Goal: Task Accomplishment & Management: Complete application form

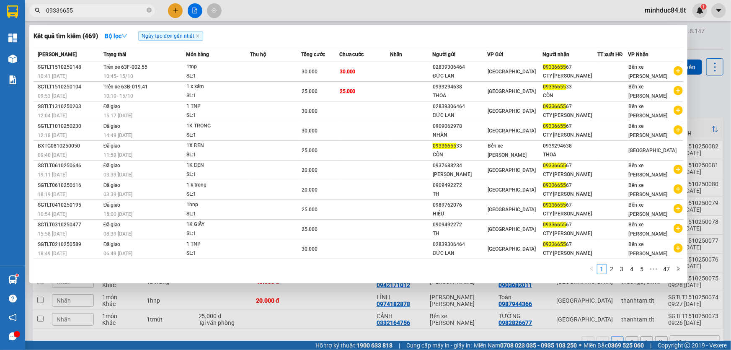
click at [150, 7] on span at bounding box center [149, 11] width 5 height 8
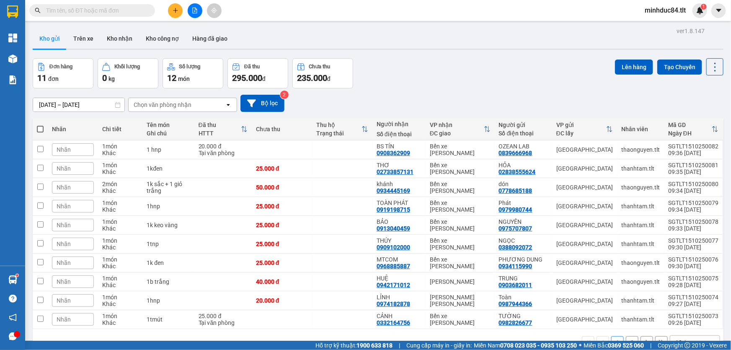
click at [134, 8] on input "text" at bounding box center [95, 10] width 99 height 9
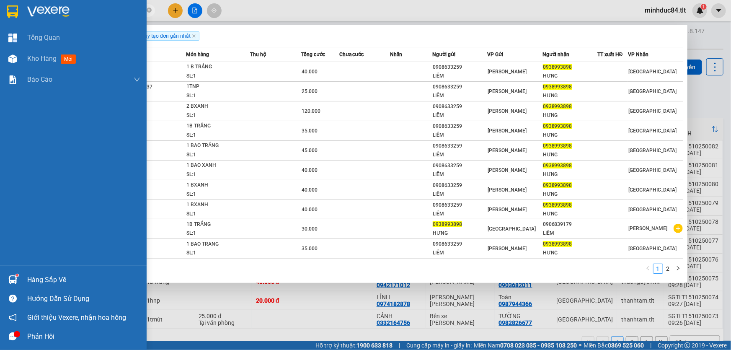
click at [25, 277] on div "Hàng sắp về" at bounding box center [73, 279] width 147 height 19
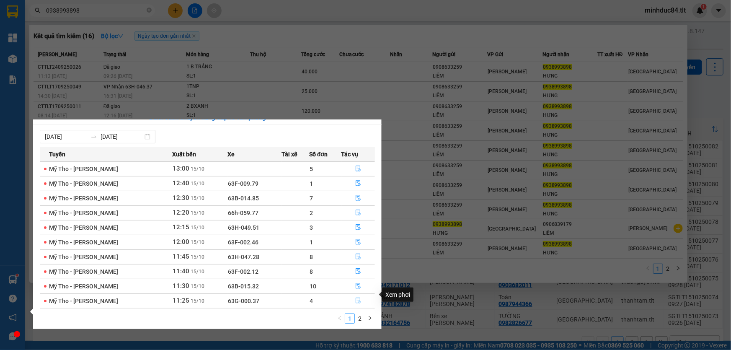
scroll to position [13, 0]
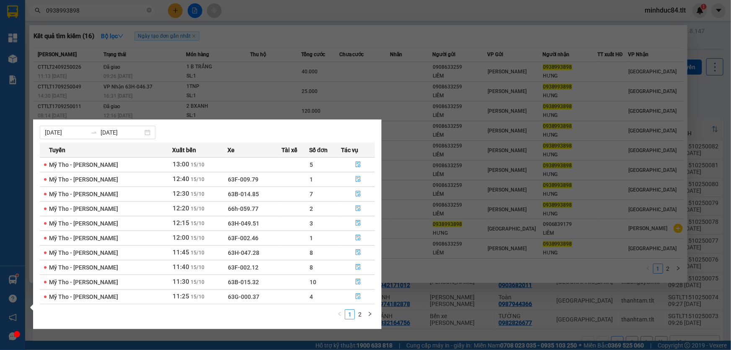
click at [362, 321] on div "1 2" at bounding box center [207, 316] width 335 height 15
click at [358, 316] on link "2" at bounding box center [359, 314] width 9 height 9
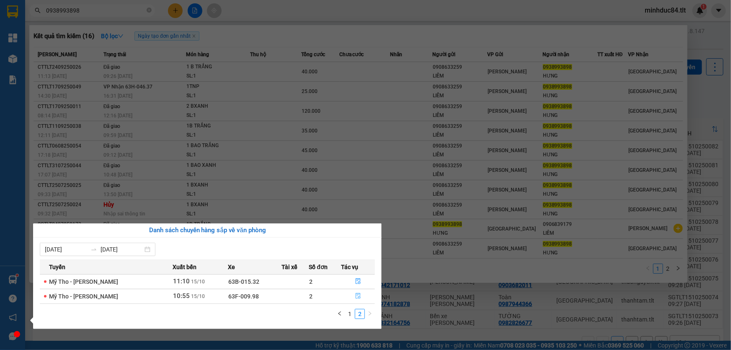
scroll to position [0, 0]
click at [355, 293] on button "button" at bounding box center [358, 296] width 33 height 13
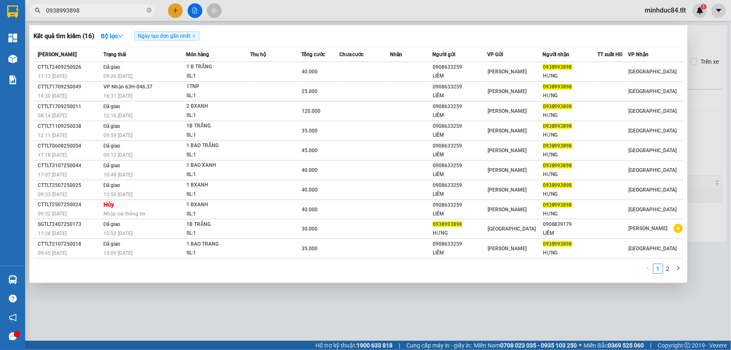
click at [365, 311] on div at bounding box center [365, 175] width 731 height 350
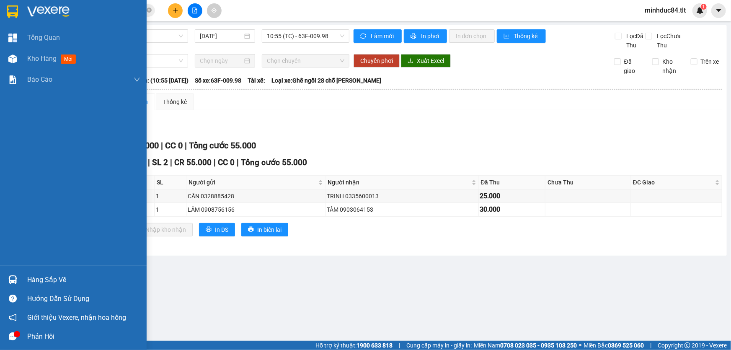
click at [26, 277] on main "Mỹ Tho - [PERSON_NAME] [DATE] 10:55 (TC) - 63F-009.98 [PERSON_NAME] mới In phơi…" at bounding box center [365, 170] width 731 height 341
click at [17, 276] on div at bounding box center [12, 279] width 15 height 15
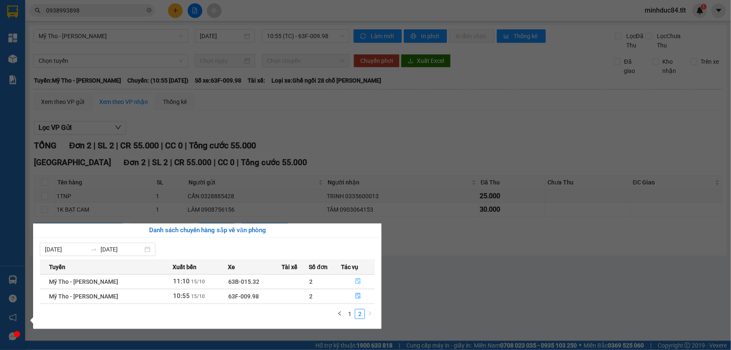
click at [359, 276] on button "button" at bounding box center [358, 281] width 33 height 13
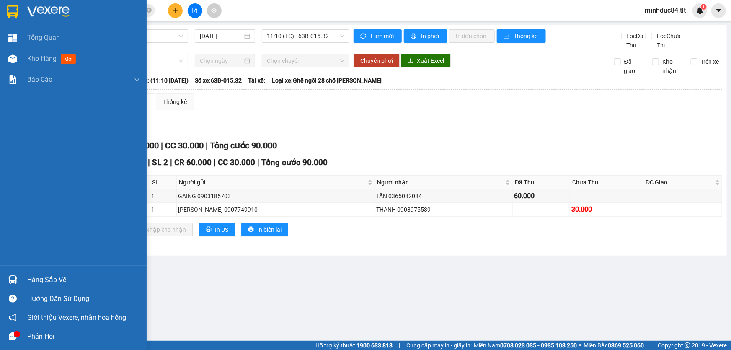
click at [11, 273] on div at bounding box center [12, 279] width 15 height 15
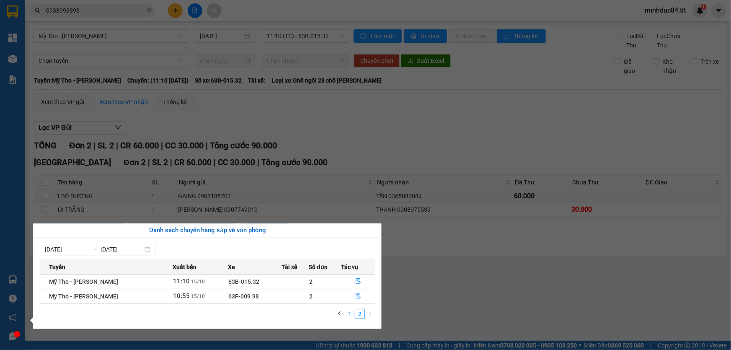
click at [349, 312] on link "1" at bounding box center [349, 313] width 9 height 9
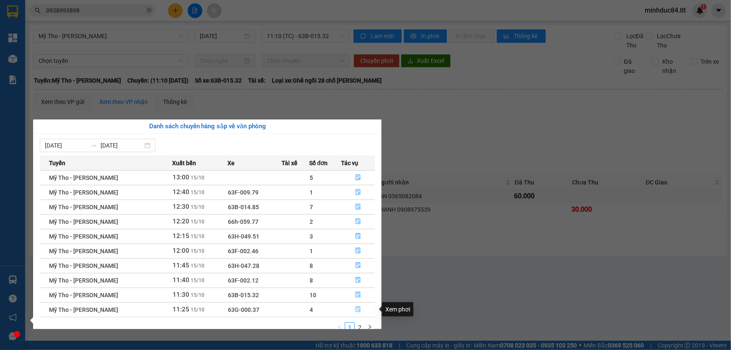
click at [355, 307] on icon "file-done" at bounding box center [358, 309] width 6 height 6
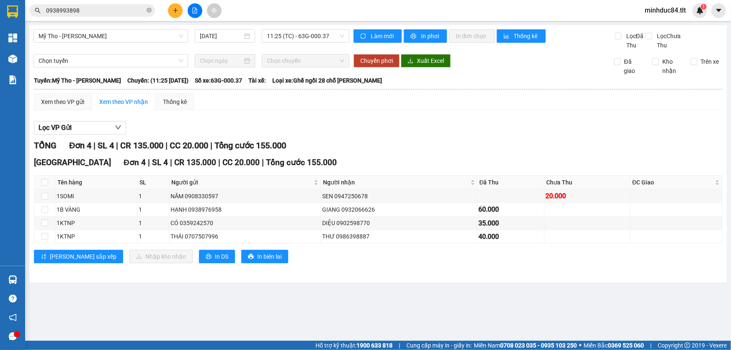
click at [38, 275] on div "Mỹ Tho - [PERSON_NAME] [DATE] 11:25 (TC) - 63G-000.37 [PERSON_NAME] mới In phơi…" at bounding box center [378, 153] width 698 height 257
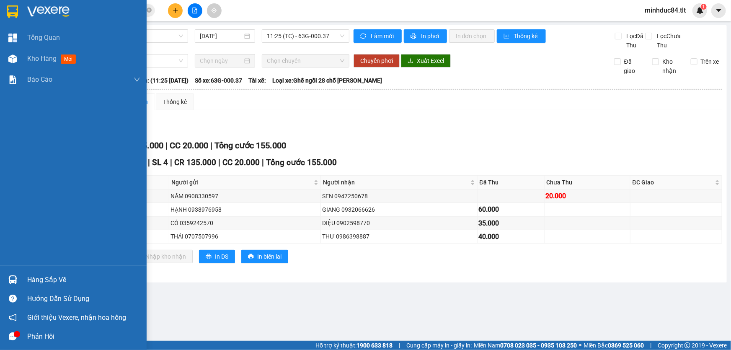
click at [26, 270] on div "Hàng sắp về" at bounding box center [73, 279] width 147 height 19
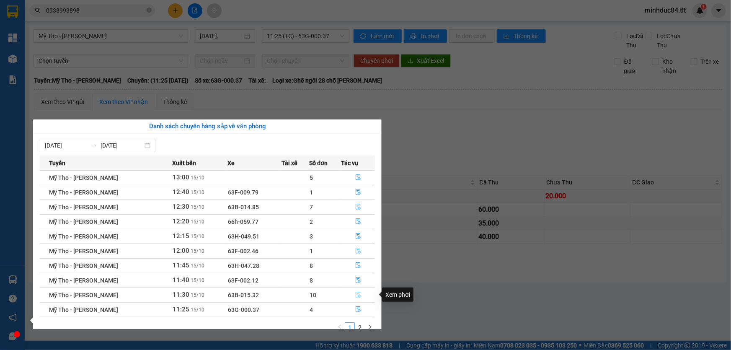
click at [350, 290] on button "button" at bounding box center [358, 294] width 33 height 13
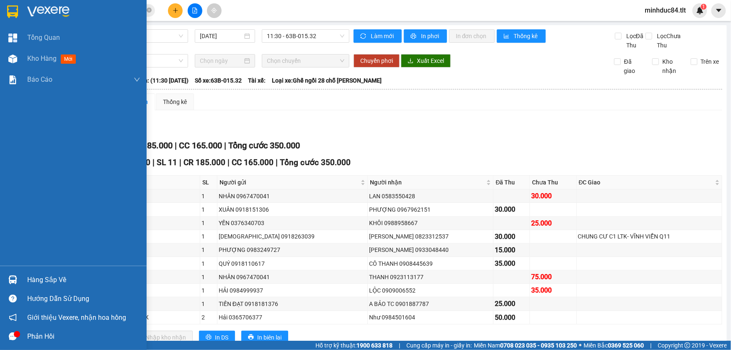
click at [30, 270] on div "Hàng sắp về Hướng dẫn sử dụng Giới thiệu Vexere, nhận hoa hồng Phản hồi" at bounding box center [73, 306] width 147 height 80
click at [33, 275] on div "Hàng sắp về" at bounding box center [83, 280] width 113 height 13
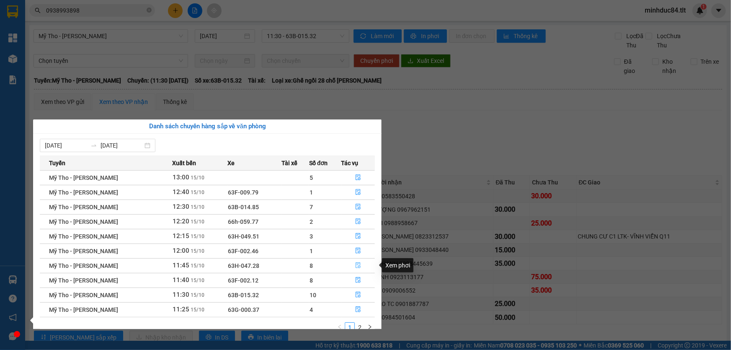
click at [356, 263] on icon "file-done" at bounding box center [358, 265] width 6 height 6
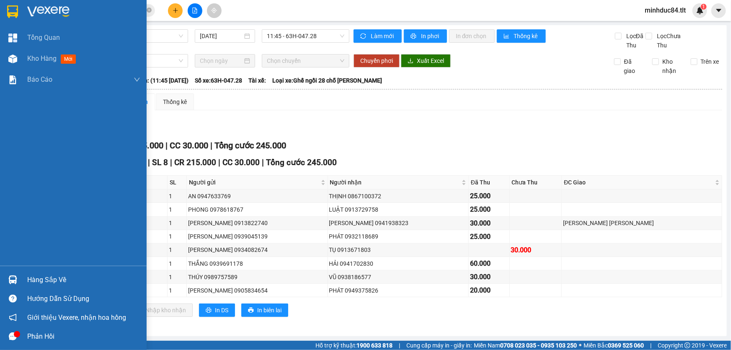
click at [24, 272] on div "Hàng sắp về" at bounding box center [73, 279] width 147 height 19
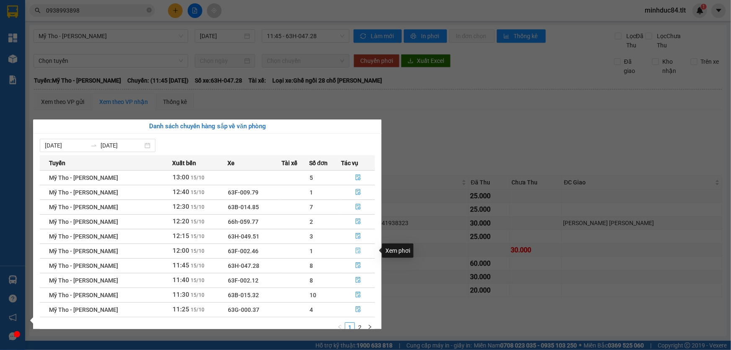
click at [360, 250] on icon "file-done" at bounding box center [358, 251] width 6 height 6
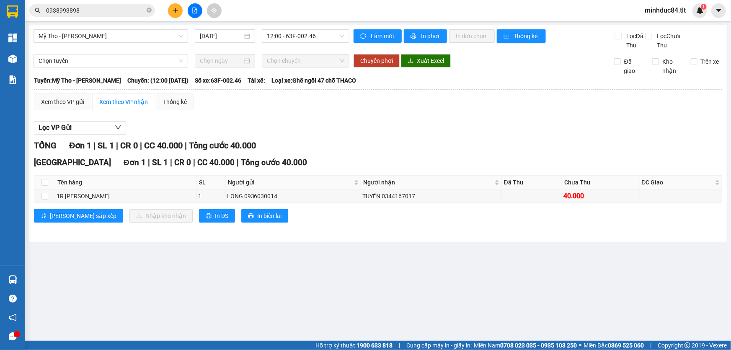
click at [87, 12] on input "0938993898" at bounding box center [95, 10] width 99 height 9
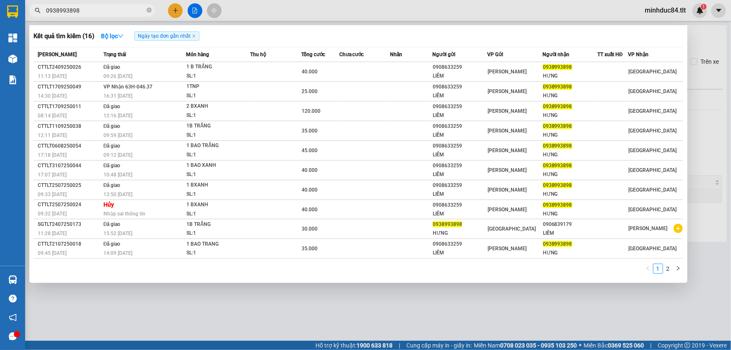
click at [87, 12] on input "0938993898" at bounding box center [95, 10] width 99 height 9
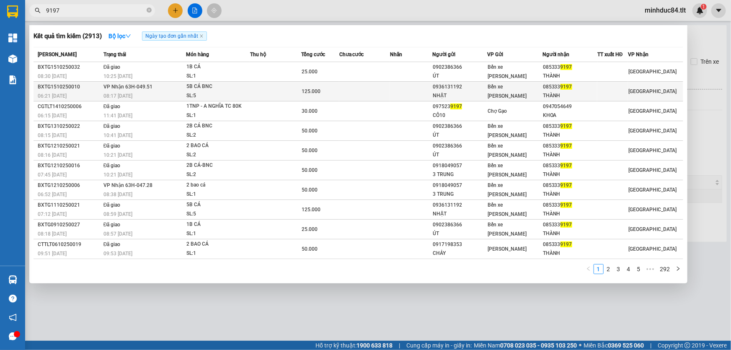
type input "9197"
click at [206, 88] on div "5B CÁ BNC" at bounding box center [218, 86] width 63 height 9
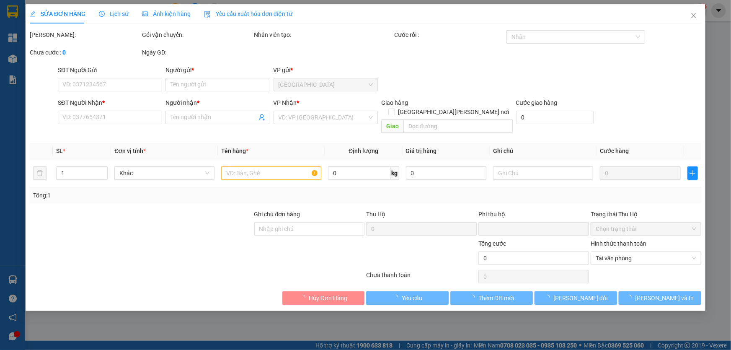
type input "0936131192"
type input "NHẬT"
type input "0853339197"
type input "THÀNH"
type input "0"
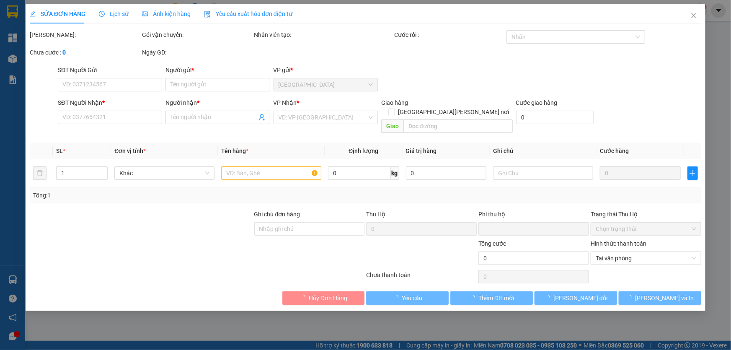
type input "125.000"
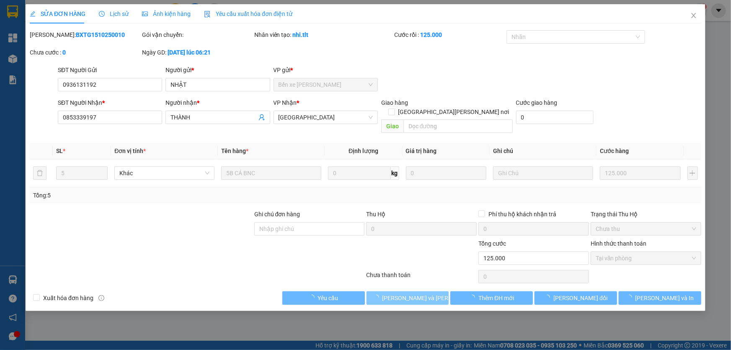
click at [409, 293] on span "[PERSON_NAME] và [PERSON_NAME] hàng" at bounding box center [439, 297] width 113 height 9
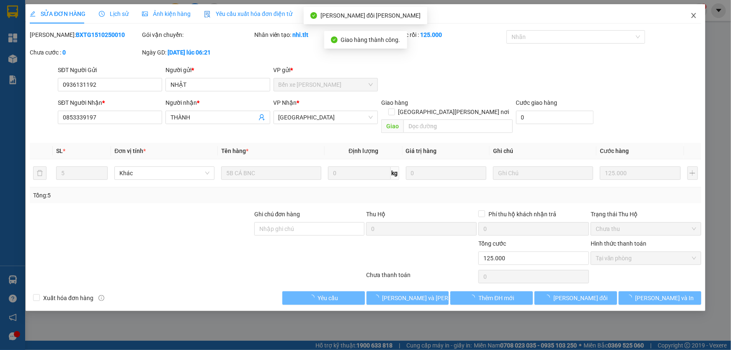
click at [701, 17] on span "Close" at bounding box center [693, 15] width 23 height 23
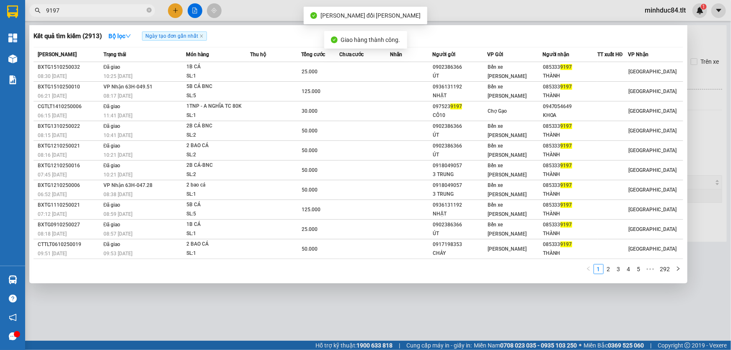
click at [121, 8] on input "9197" at bounding box center [95, 10] width 99 height 9
